Goal: Browse casually

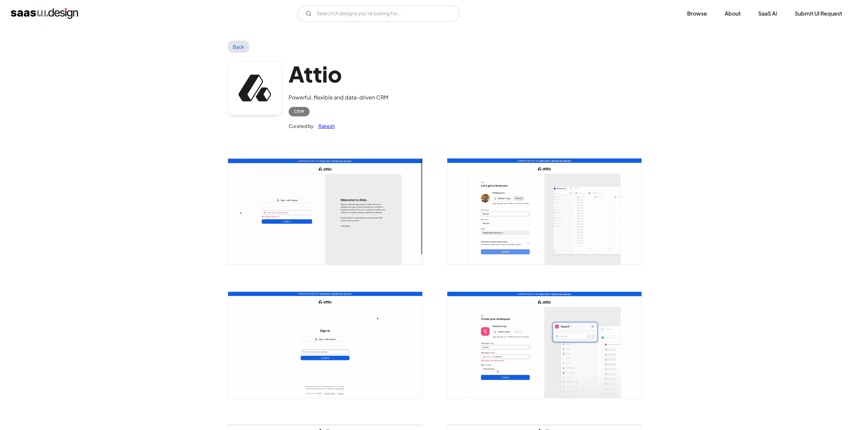
click at [322, 87] on div "Attio Powerful, flexible and data-driven CRM CRM Curated by: Rakesh" at bounding box center [339, 95] width 100 height 69
click at [61, 17] on img "home" at bounding box center [44, 13] width 67 height 11
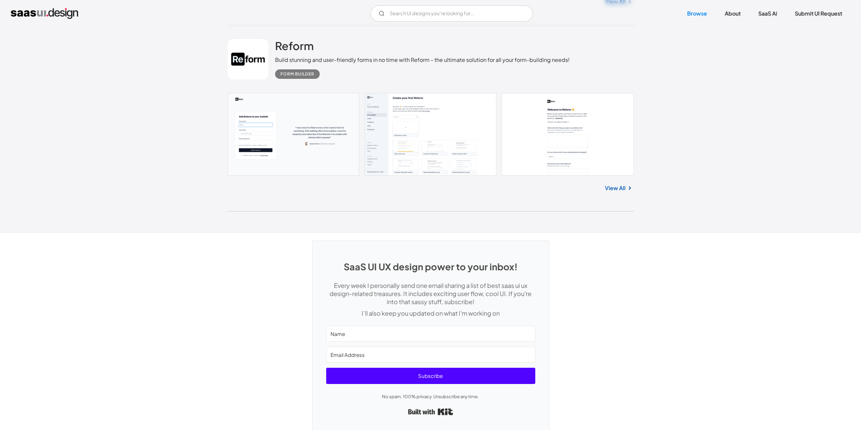
scroll to position [17876, 0]
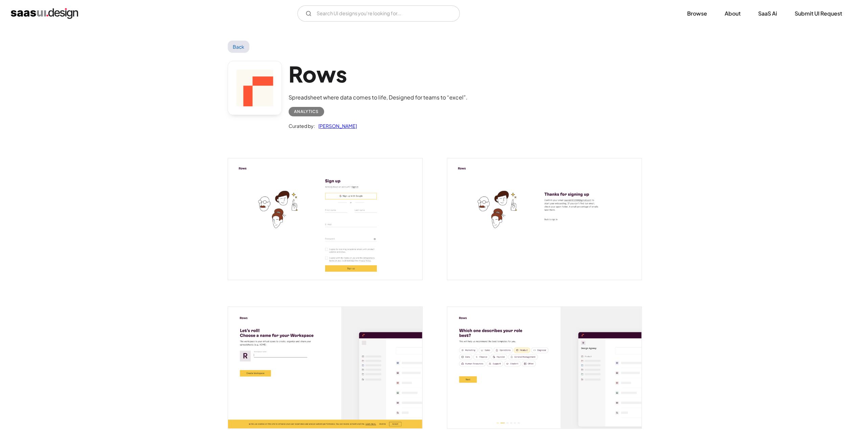
click at [464, 131] on div "Rows Spreadsheet where data comes to life, Designed for teams to “excel”. Analy…" at bounding box center [431, 97] width 406 height 88
click at [515, 197] on img "open lightbox" at bounding box center [544, 219] width 194 height 122
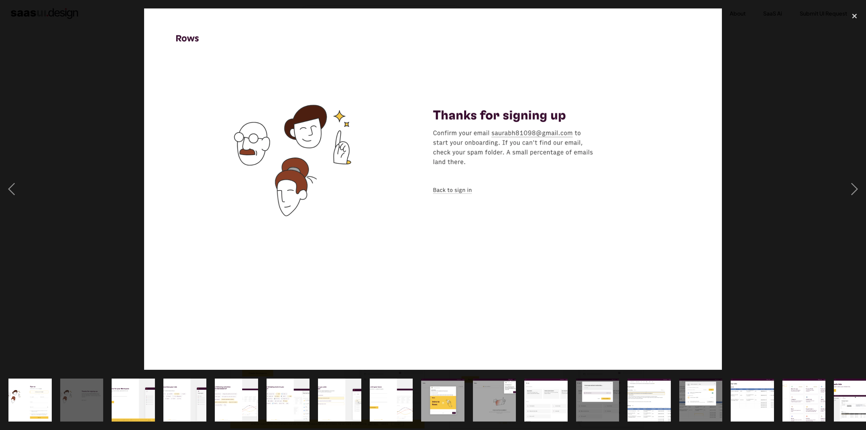
click at [510, 186] on img at bounding box center [433, 188] width 578 height 361
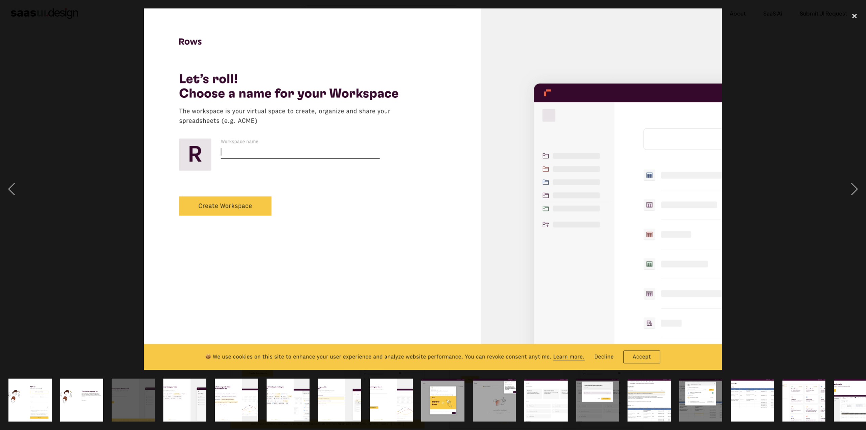
click at [732, 160] on div at bounding box center [433, 188] width 866 height 361
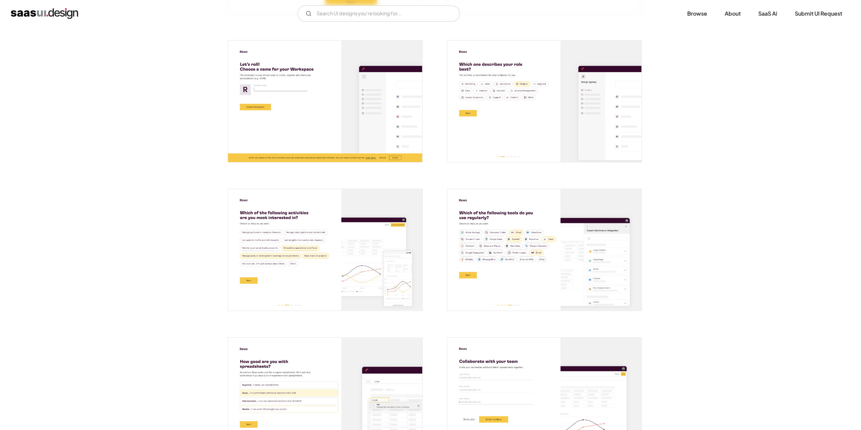
scroll to position [271, 0]
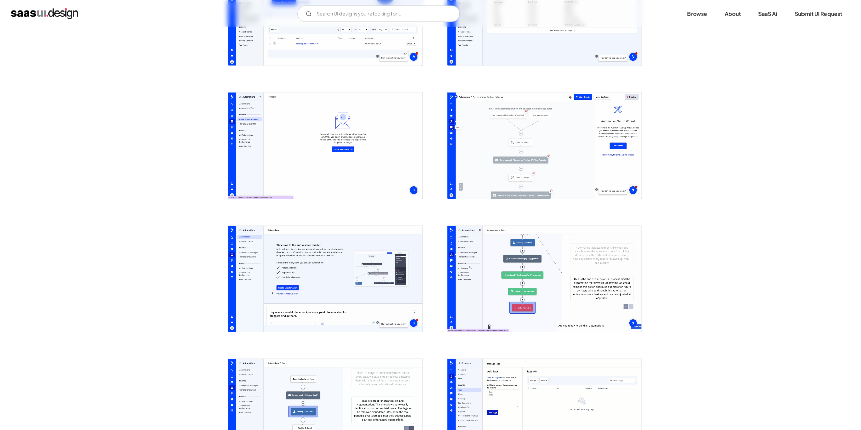
scroll to position [1388, 0]
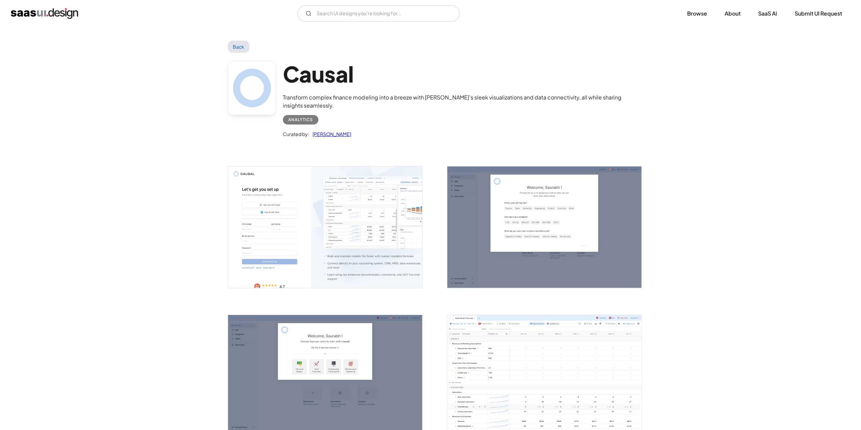
click at [399, 205] on img "open lightbox" at bounding box center [325, 228] width 194 height 122
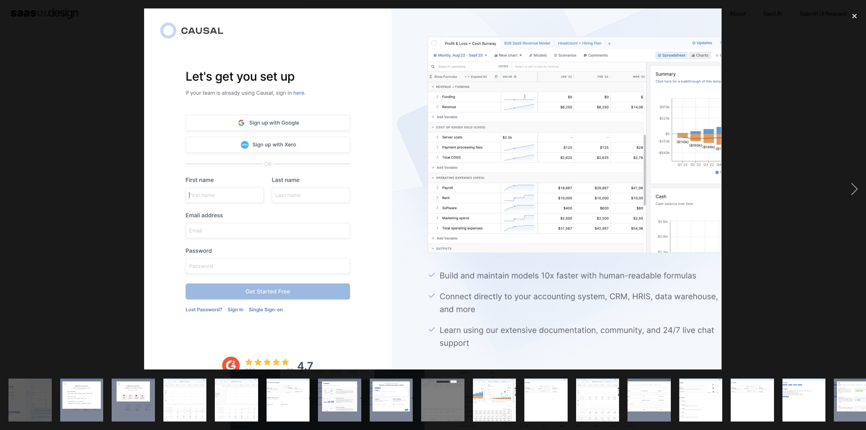
click at [403, 202] on img at bounding box center [433, 188] width 578 height 361
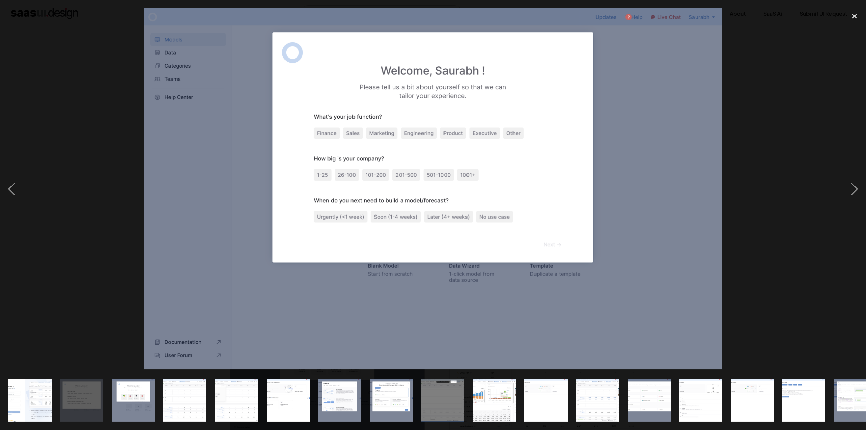
click at [698, 132] on img at bounding box center [433, 188] width 578 height 361
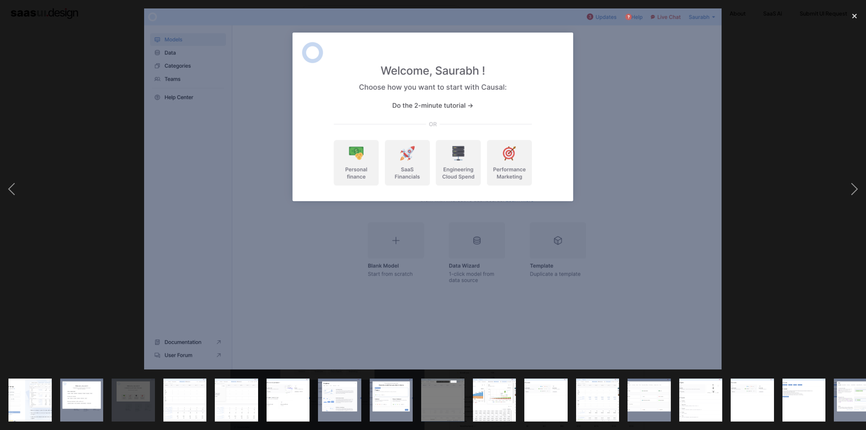
click at [689, 132] on img at bounding box center [433, 188] width 578 height 361
